Goal: Task Accomplishment & Management: Use online tool/utility

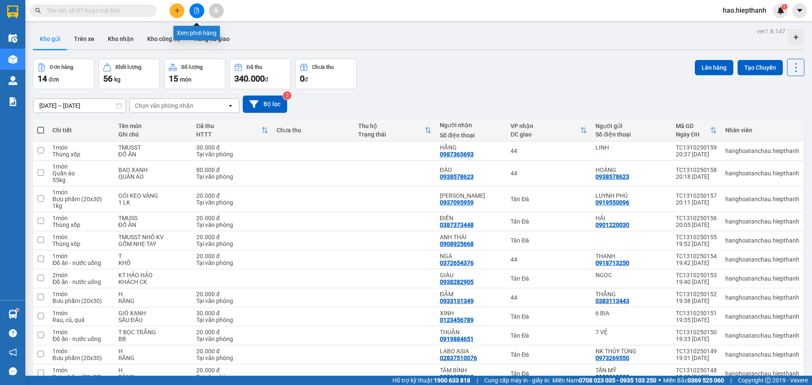
click at [196, 10] on icon "file-add" at bounding box center [197, 11] width 6 height 6
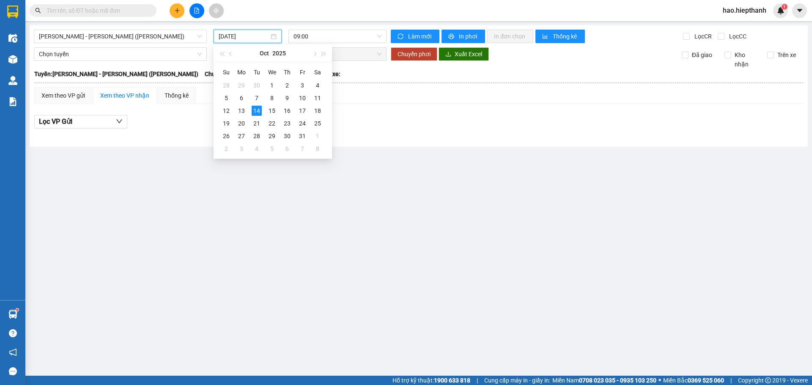
click at [257, 40] on input "[DATE]" at bounding box center [244, 36] width 50 height 9
click at [243, 112] on div "13" at bounding box center [241, 111] width 10 height 10
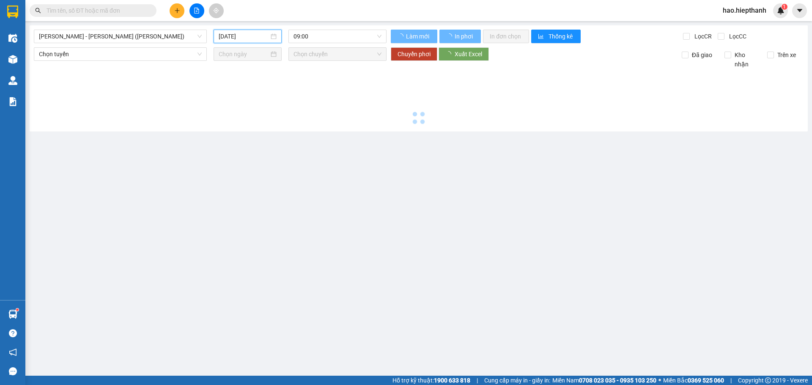
type input "[DATE]"
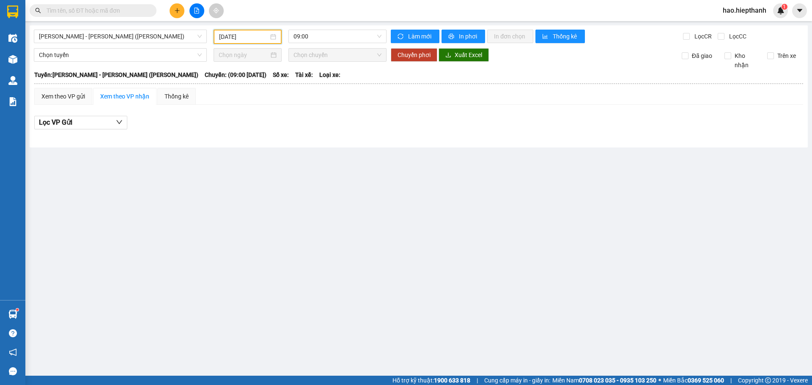
drag, startPoint x: 317, startPoint y: 36, endPoint x: 315, endPoint y: 44, distance: 8.3
click at [316, 41] on span "09:00" at bounding box center [337, 36] width 88 height 13
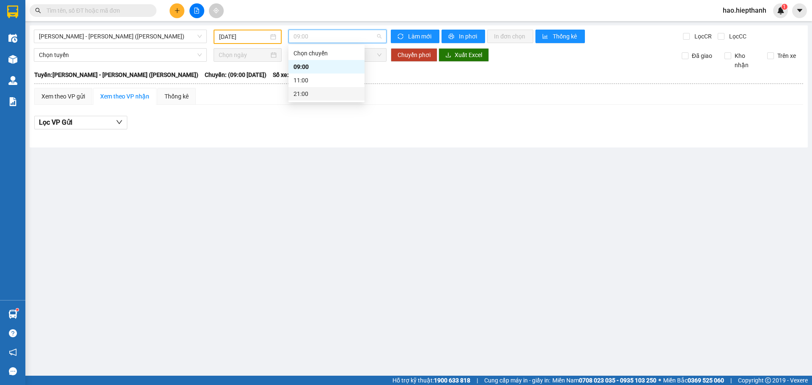
click at [309, 94] on div "21:00" at bounding box center [326, 93] width 66 height 9
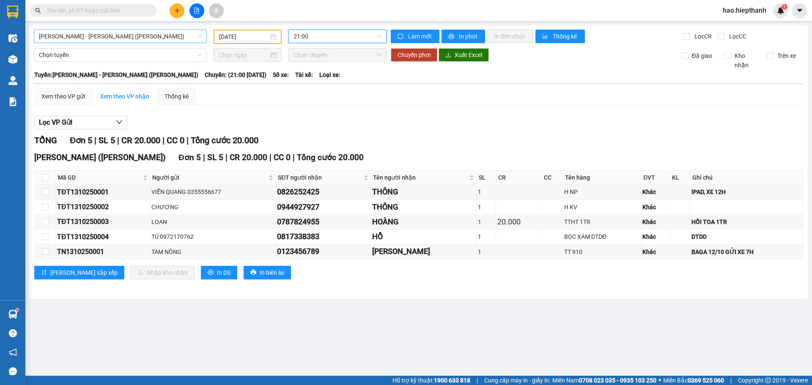
drag, startPoint x: 138, startPoint y: 40, endPoint x: 131, endPoint y: 40, distance: 6.8
click at [134, 40] on span "[PERSON_NAME] - [PERSON_NAME] ([PERSON_NAME])" at bounding box center [120, 36] width 163 height 13
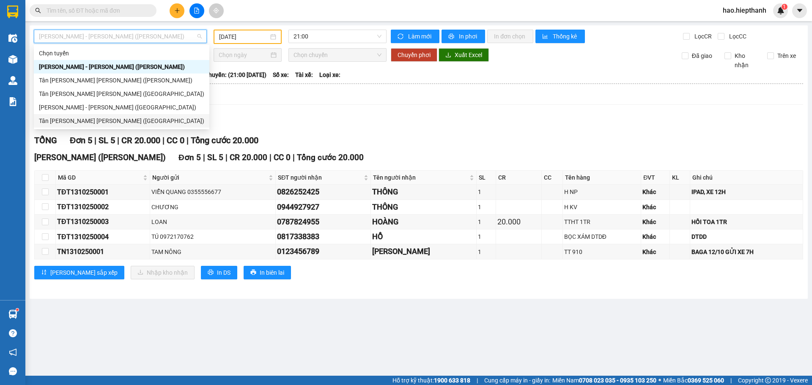
click at [52, 119] on div "Tân [PERSON_NAME] [PERSON_NAME] ([GEOGRAPHIC_DATA])" at bounding box center [121, 120] width 165 height 9
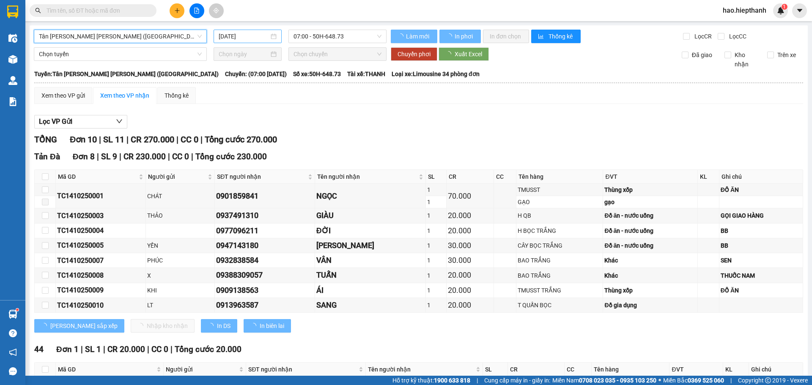
click at [262, 37] on input "[DATE]" at bounding box center [244, 36] width 50 height 9
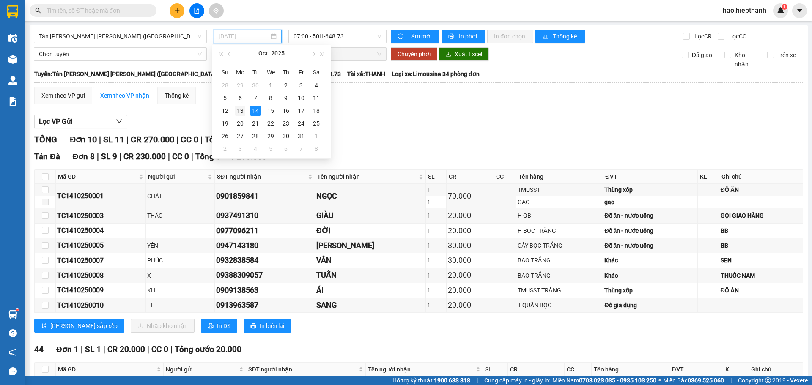
click at [239, 109] on div "13" at bounding box center [240, 111] width 10 height 10
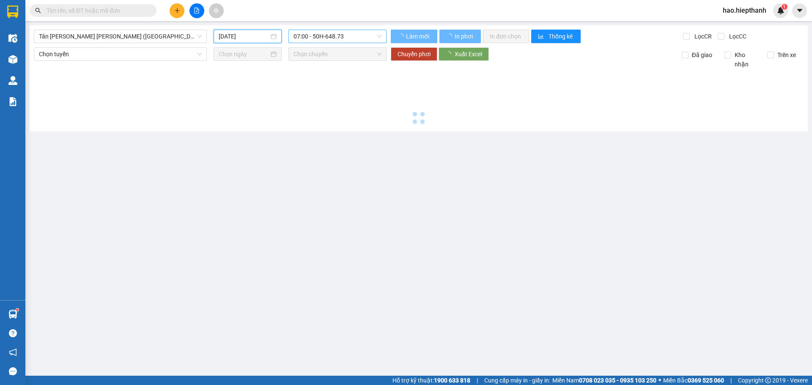
type input "[DATE]"
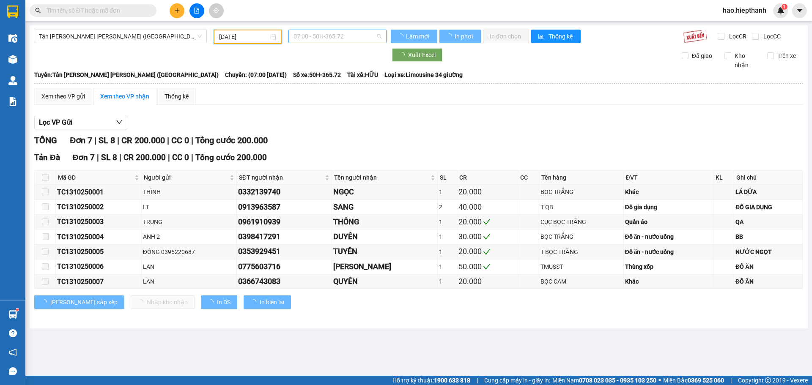
click at [340, 36] on span "07:00 - 50H-365.72" at bounding box center [337, 36] width 88 height 13
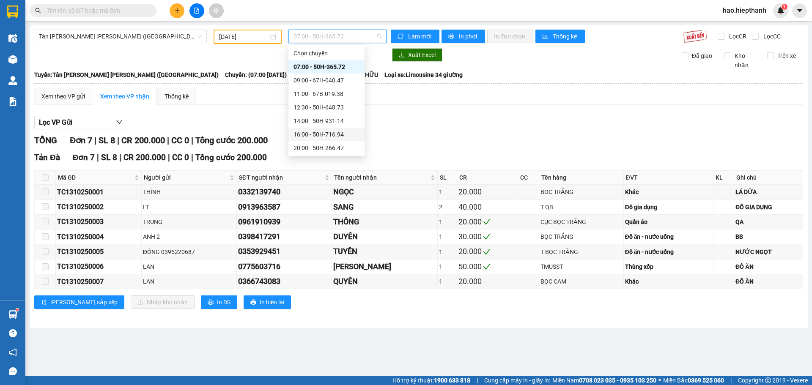
scroll to position [42, 0]
click at [298, 119] on div "22:00 - 50H-151.59" at bounding box center [326, 119] width 66 height 9
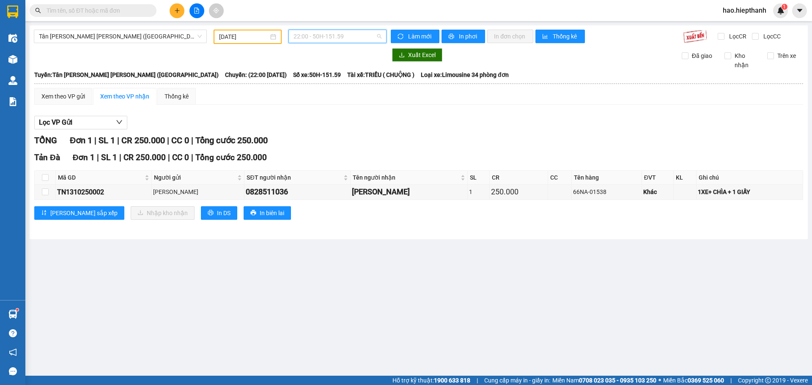
click at [347, 41] on span "22:00 - 50H-151.59" at bounding box center [337, 36] width 88 height 13
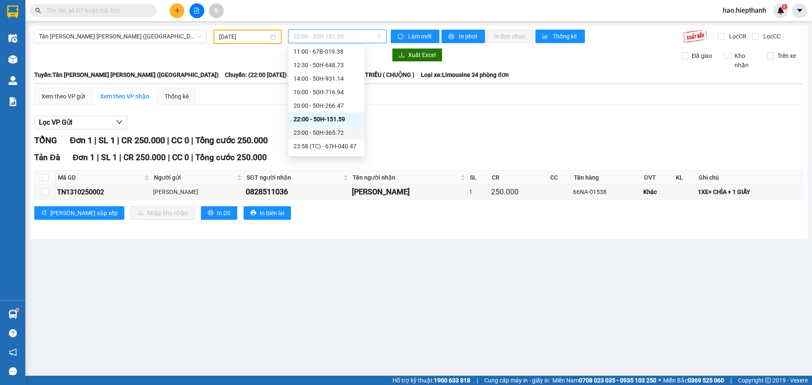
click at [303, 133] on div "23:00 - 50H-365.72" at bounding box center [326, 132] width 66 height 9
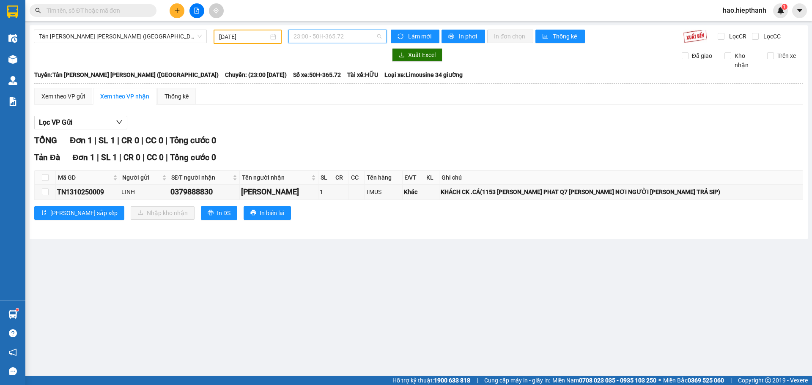
click at [352, 36] on span "23:00 - 50H-365.72" at bounding box center [337, 36] width 88 height 13
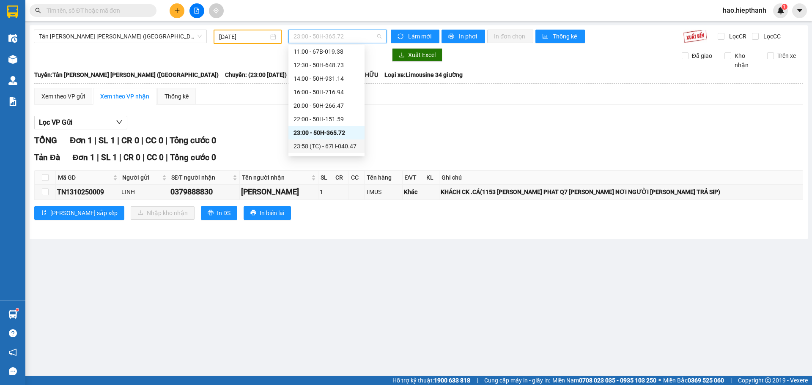
click at [303, 145] on div "23:58 (TC) - 67H-040.47" at bounding box center [326, 146] width 66 height 9
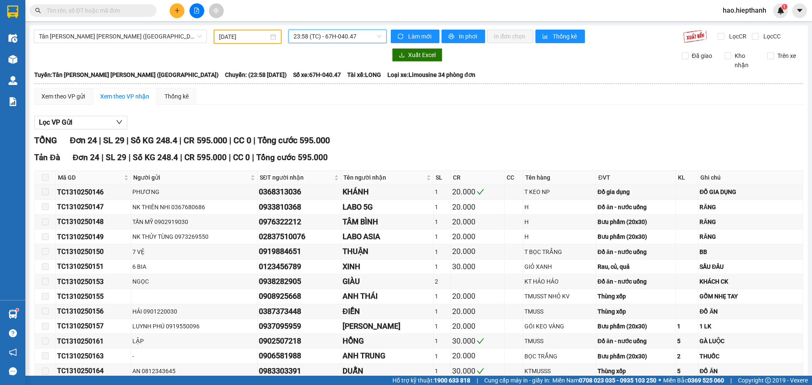
click at [341, 38] on span "23:58 (TC) - 67H-040.47" at bounding box center [337, 36] width 88 height 13
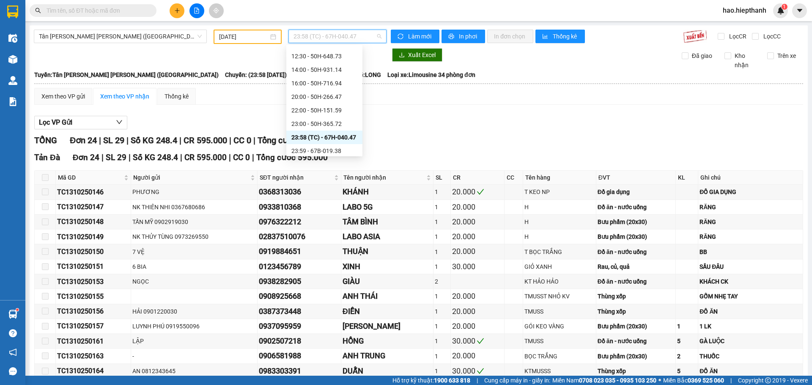
scroll to position [54, 0]
click at [337, 145] on div "23:59 - 67B-019.38" at bounding box center [324, 147] width 66 height 9
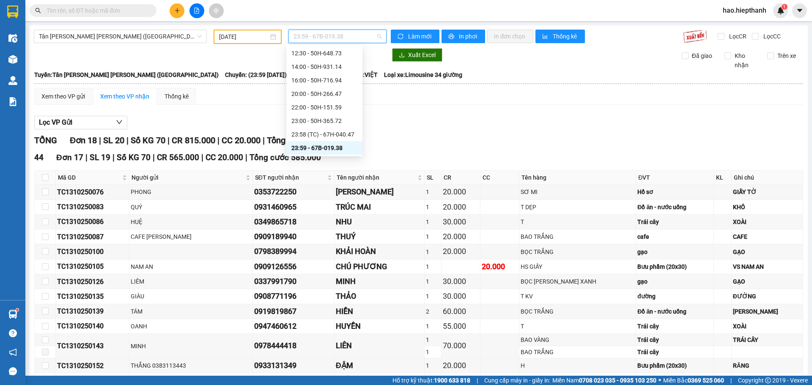
click at [350, 40] on span "23:59 - 67B-019.38" at bounding box center [337, 36] width 88 height 13
click at [299, 109] on div "22:00 - 50H-151.59" at bounding box center [324, 107] width 66 height 9
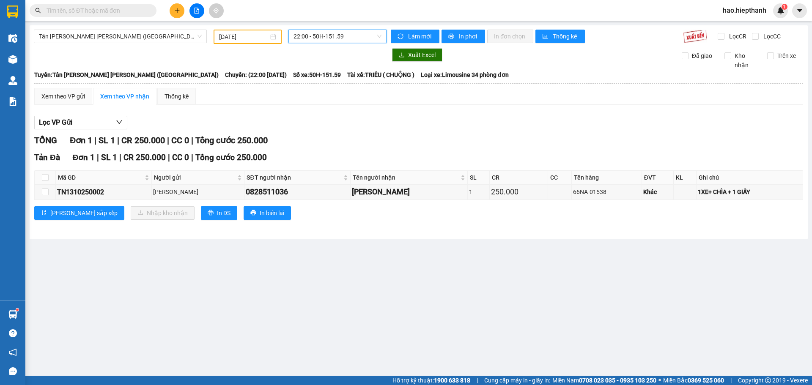
click at [315, 34] on span "22:00 - 50H-151.59" at bounding box center [337, 36] width 88 height 13
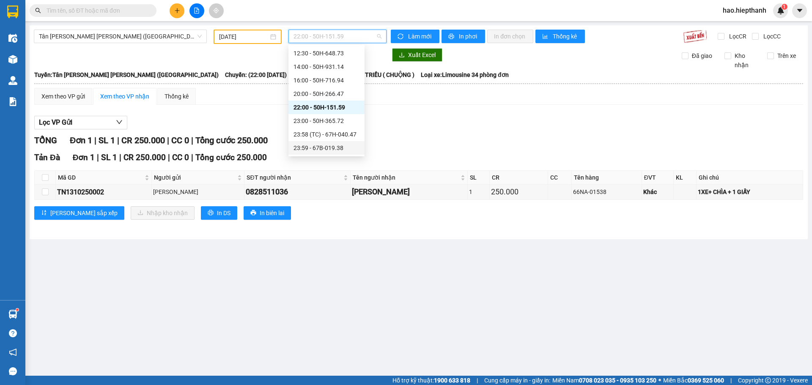
click at [300, 145] on div "23:59 - 67B-019.38" at bounding box center [326, 147] width 66 height 9
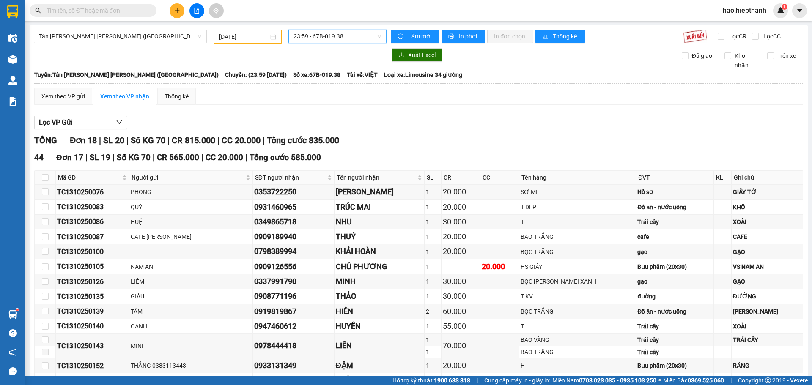
click at [311, 39] on span "23:59 - 67B-019.38" at bounding box center [337, 36] width 88 height 13
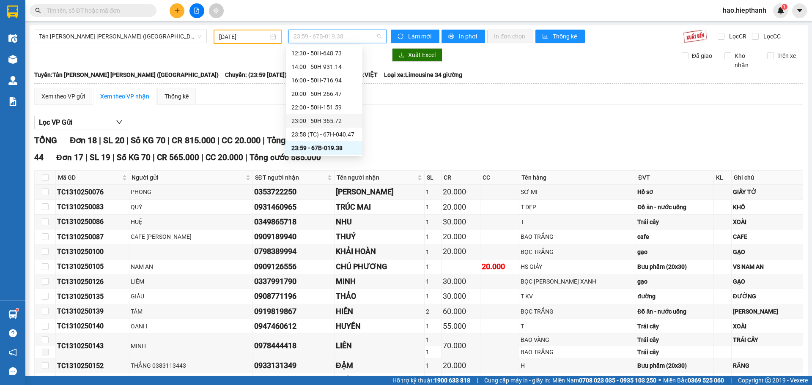
click at [312, 118] on div "23:00 - 50H-365.72" at bounding box center [324, 120] width 66 height 9
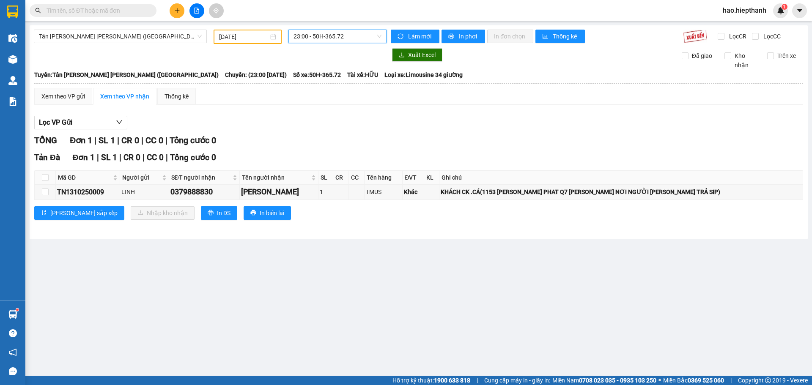
drag, startPoint x: 339, startPoint y: 37, endPoint x: 343, endPoint y: 42, distance: 5.7
click at [341, 38] on span "23:00 - 50H-365.72" at bounding box center [337, 36] width 88 height 13
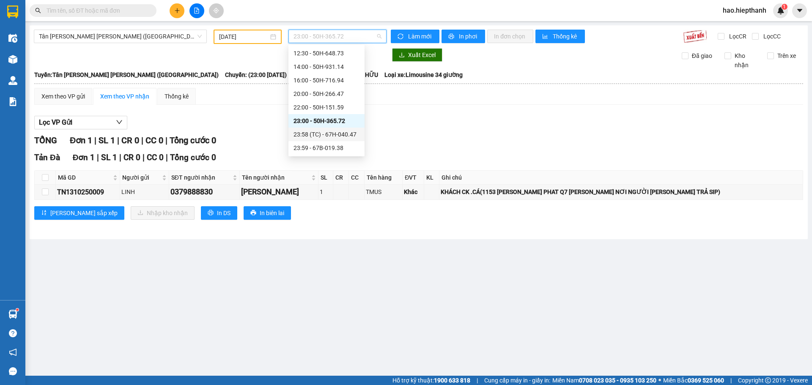
click at [321, 131] on div "23:58 (TC) - 67H-040.47" at bounding box center [326, 134] width 66 height 9
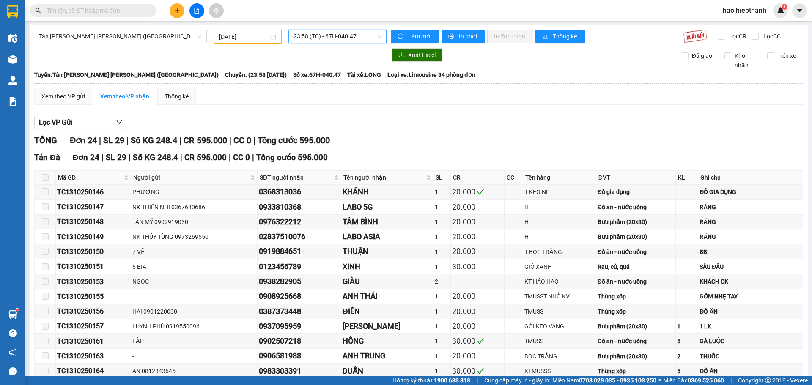
click at [349, 41] on span "23:58 (TC) - 67H-040.47" at bounding box center [337, 36] width 88 height 13
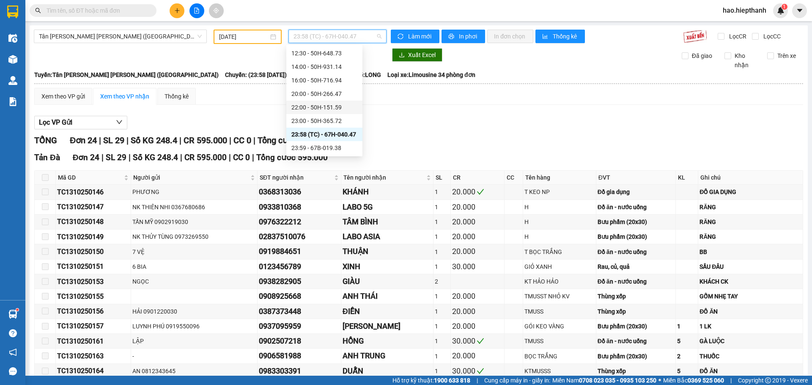
click at [338, 107] on div "22:00 - 50H-151.59" at bounding box center [324, 107] width 66 height 9
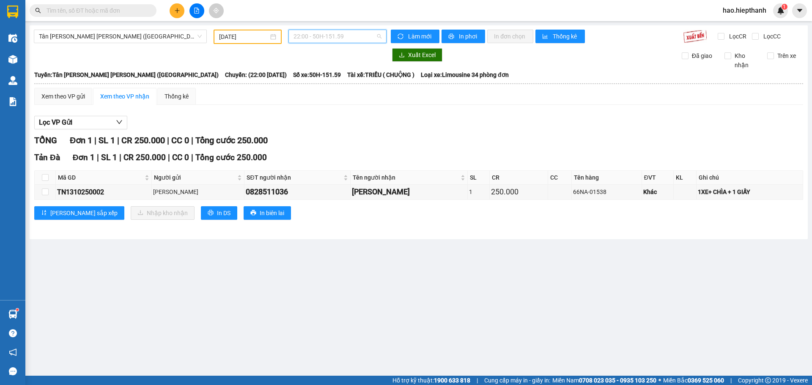
click at [340, 36] on span "22:00 - 50H-151.59" at bounding box center [337, 36] width 88 height 13
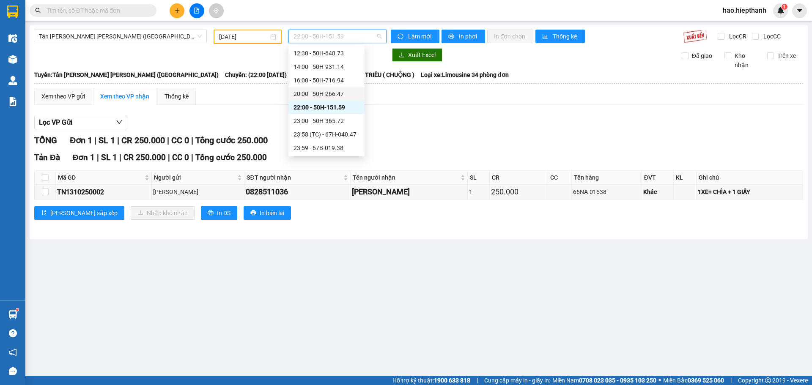
click at [312, 97] on div "20:00 - 50H-266.47" at bounding box center [326, 93] width 66 height 9
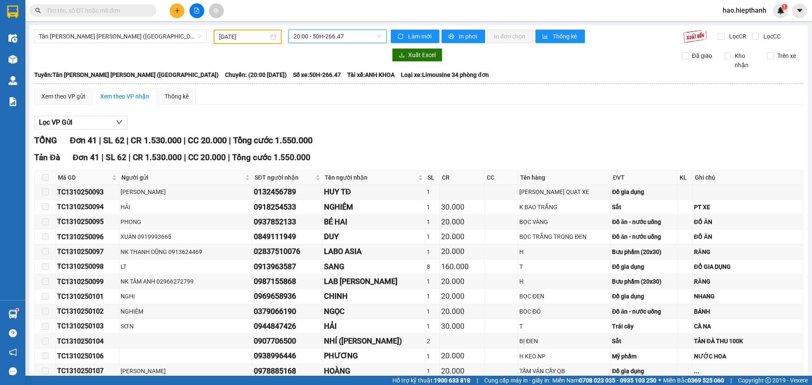
click at [334, 35] on span "20:00 - 50H-266.47" at bounding box center [337, 36] width 88 height 13
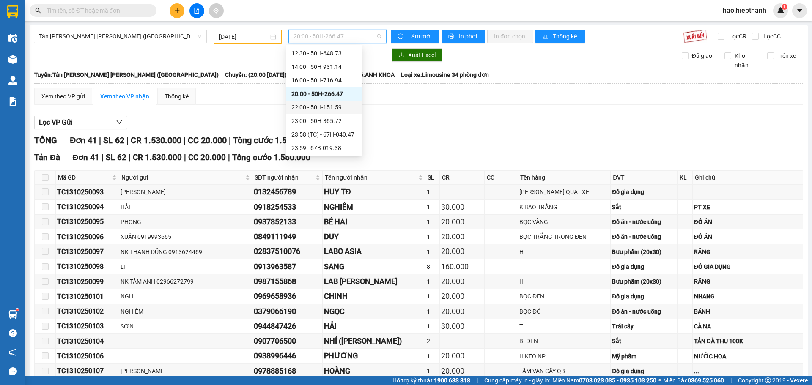
click at [303, 109] on div "22:00 - 50H-151.59" at bounding box center [324, 107] width 66 height 9
